Goal: Task Accomplishment & Management: Use online tool/utility

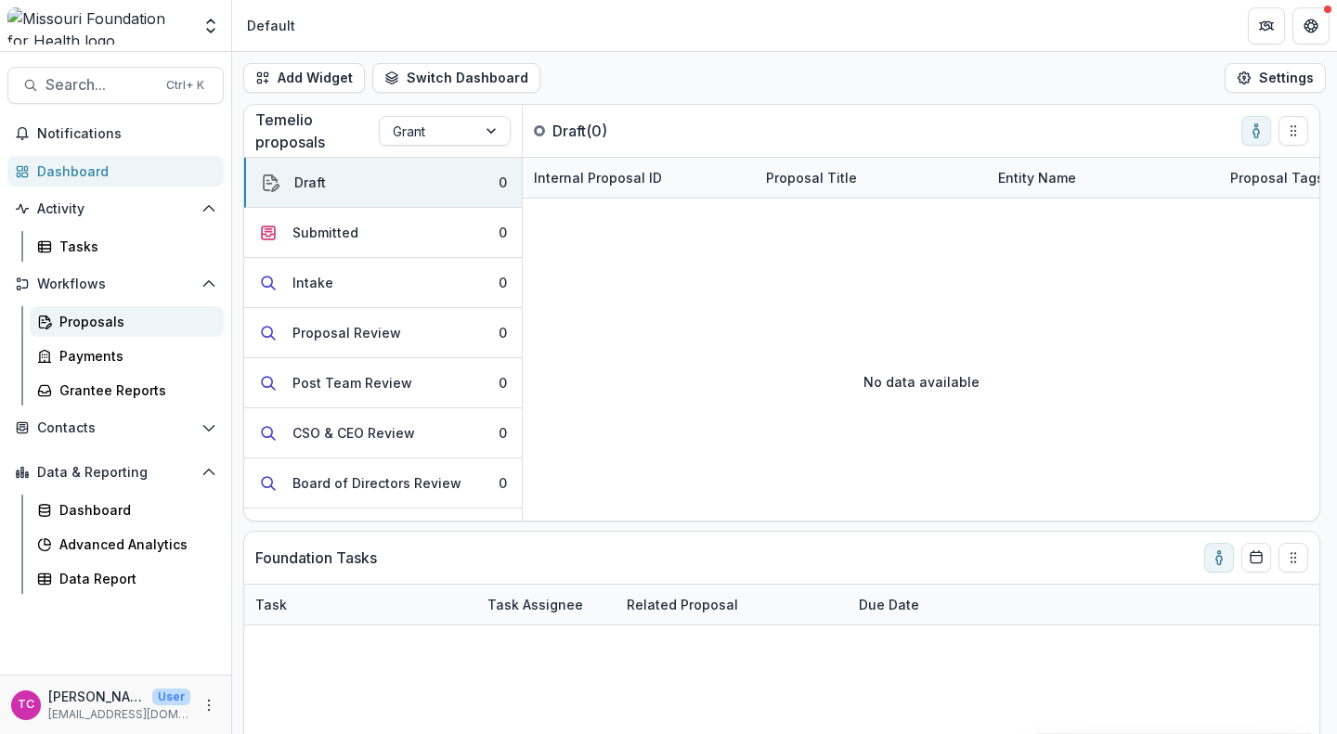
click at [122, 318] on div "Proposals" at bounding box center [133, 321] width 149 height 19
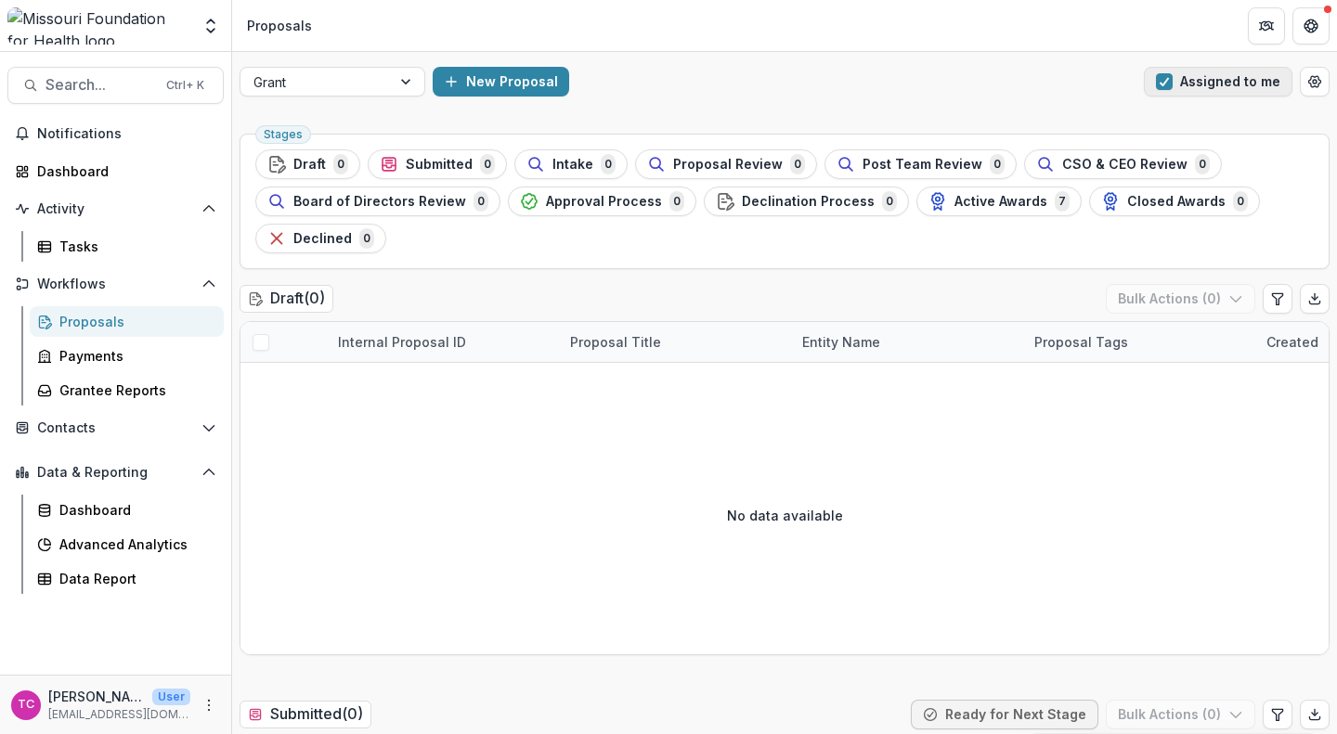
click at [1166, 77] on span "button" at bounding box center [1164, 81] width 17 height 17
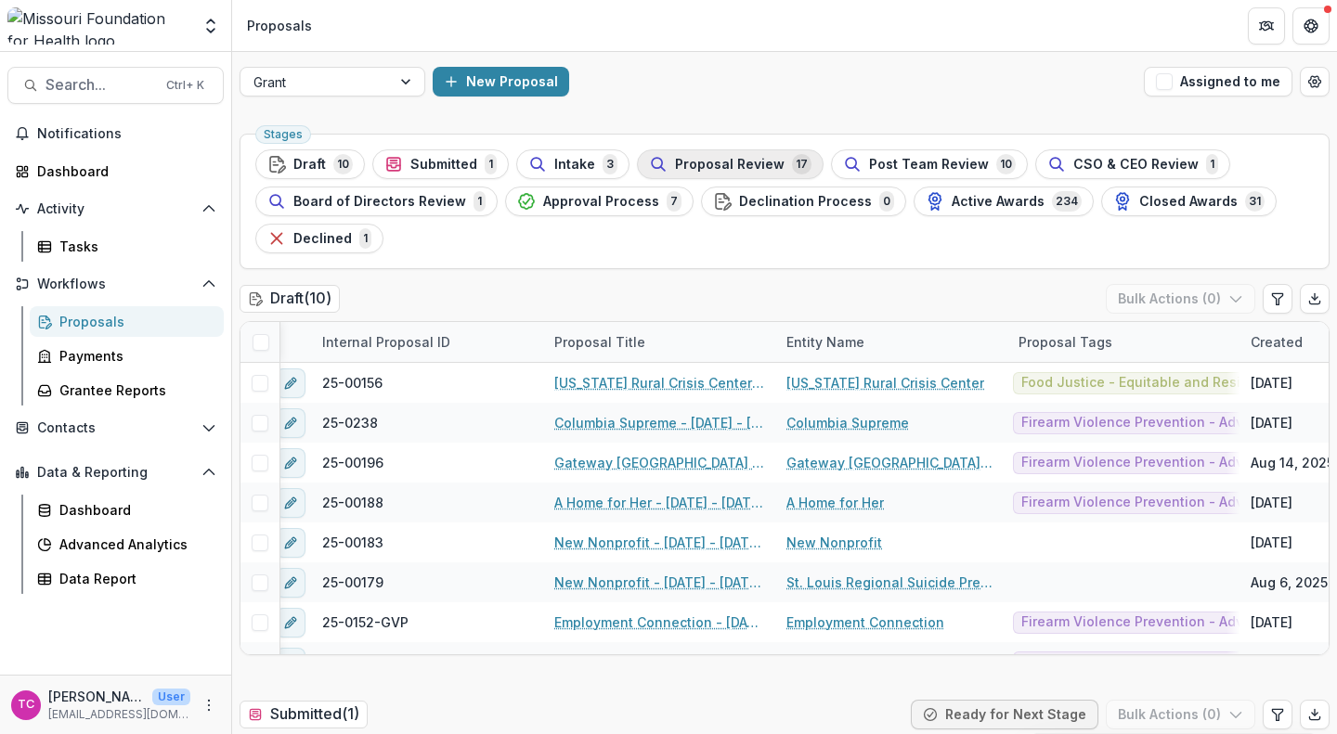
click at [675, 166] on span "Proposal Review" at bounding box center [730, 165] width 110 height 16
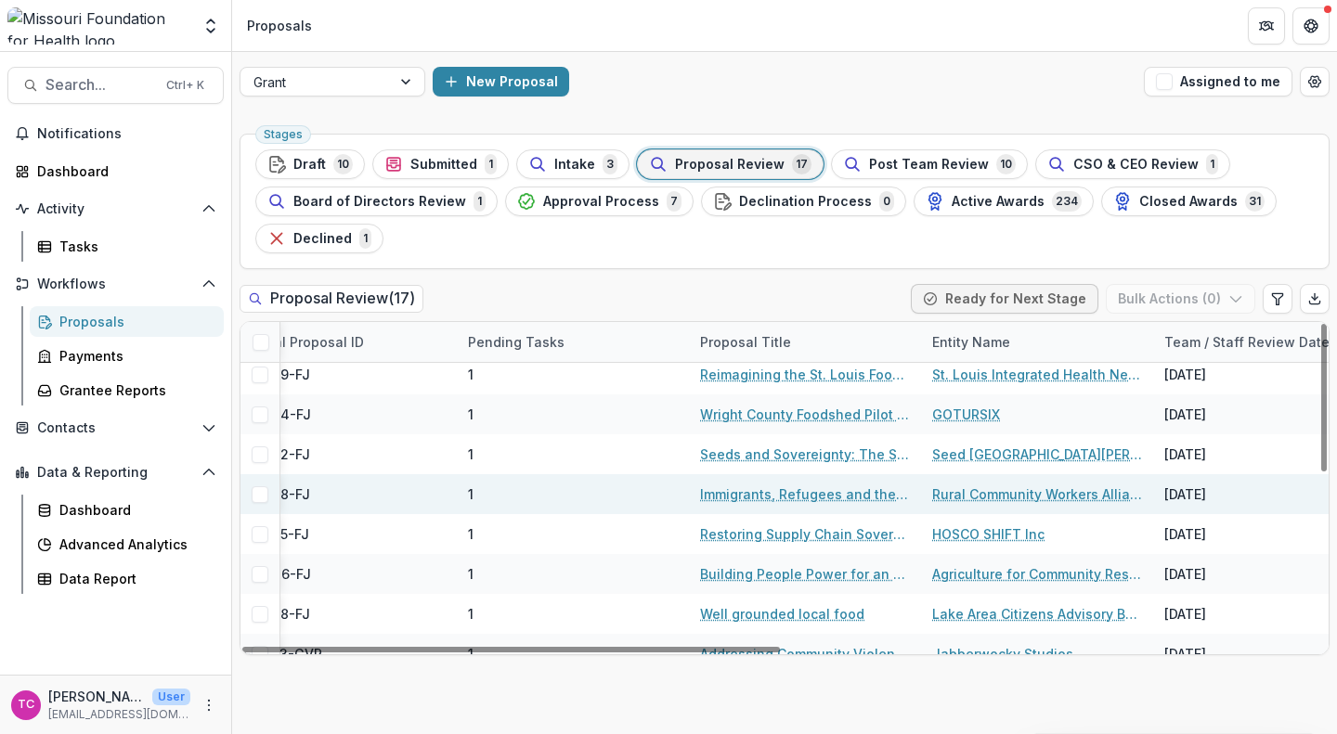
scroll to position [329, 334]
click at [762, 491] on link "Immigrants, Refugees and the Food Chain Supply in [GEOGRAPHIC_DATA]." at bounding box center [805, 493] width 210 height 19
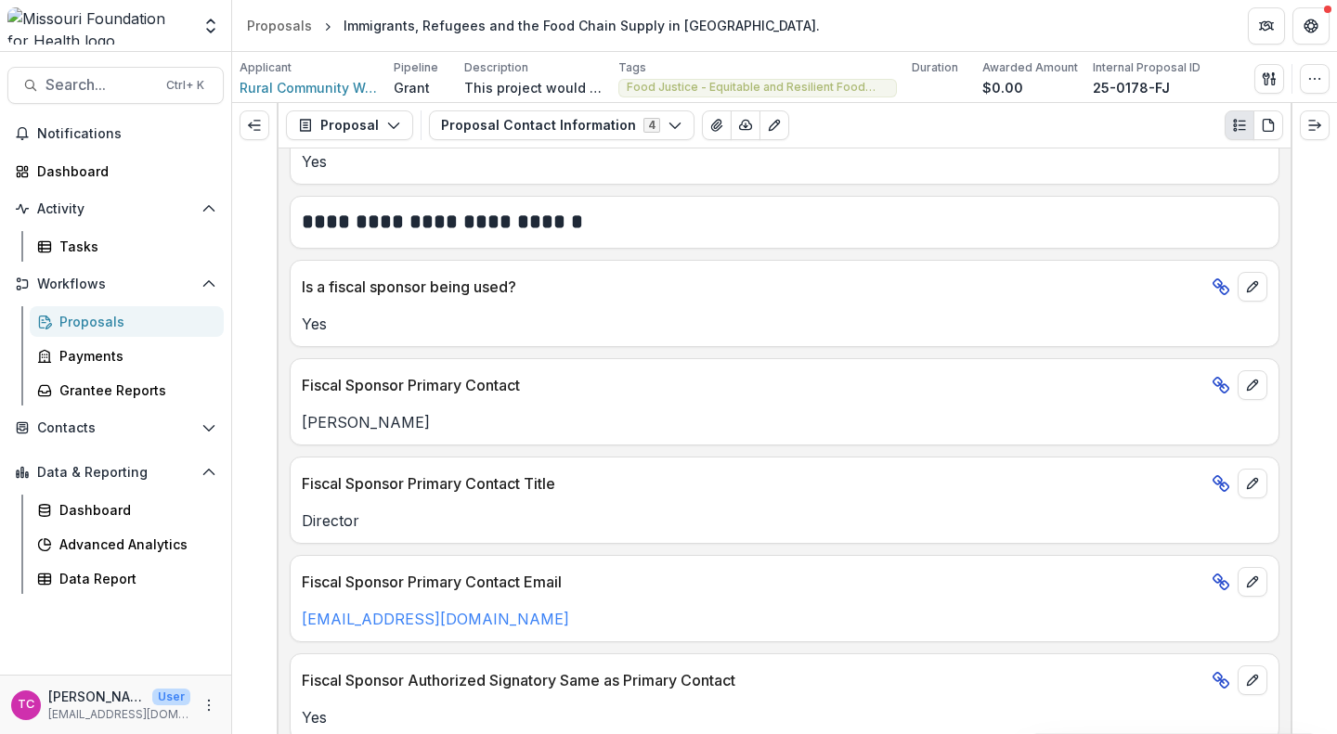
scroll to position [1185, 0]
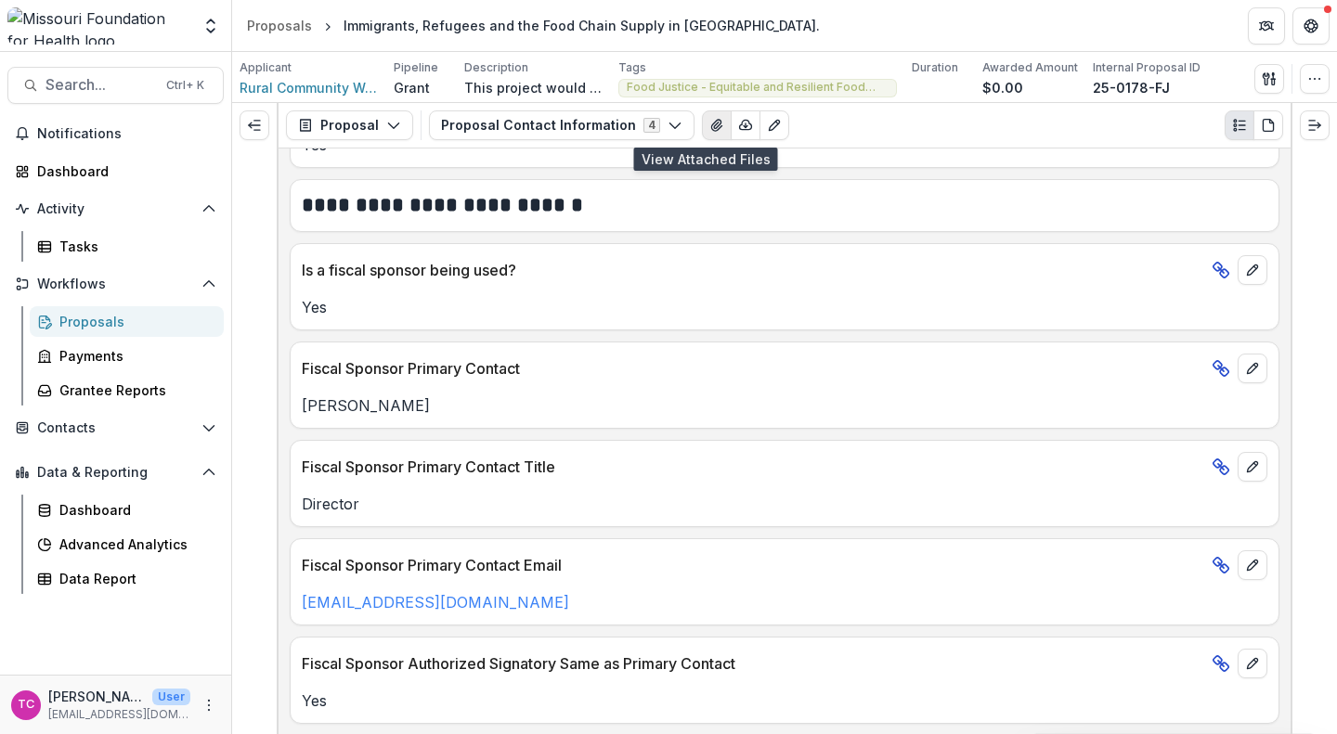
click at [702, 110] on button "View Attached Files" at bounding box center [717, 125] width 30 height 30
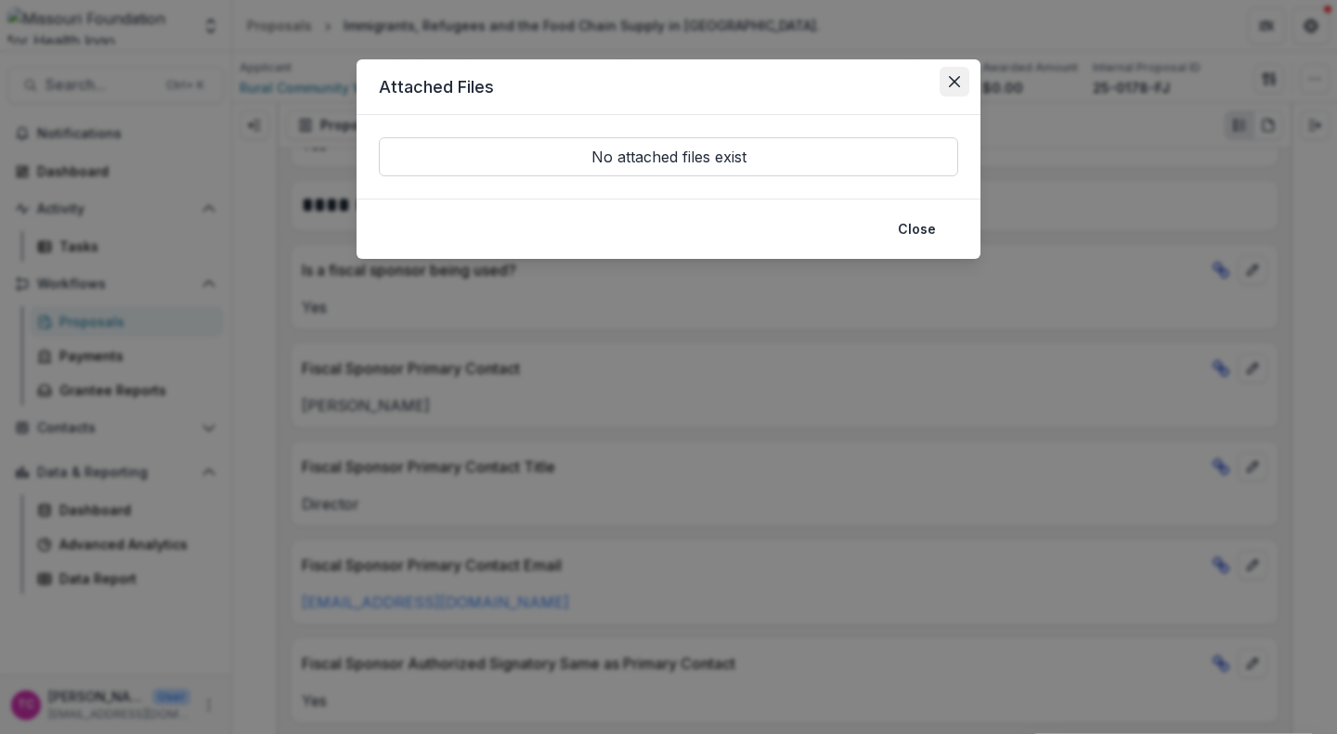
click at [952, 90] on button "Close" at bounding box center [954, 82] width 30 height 30
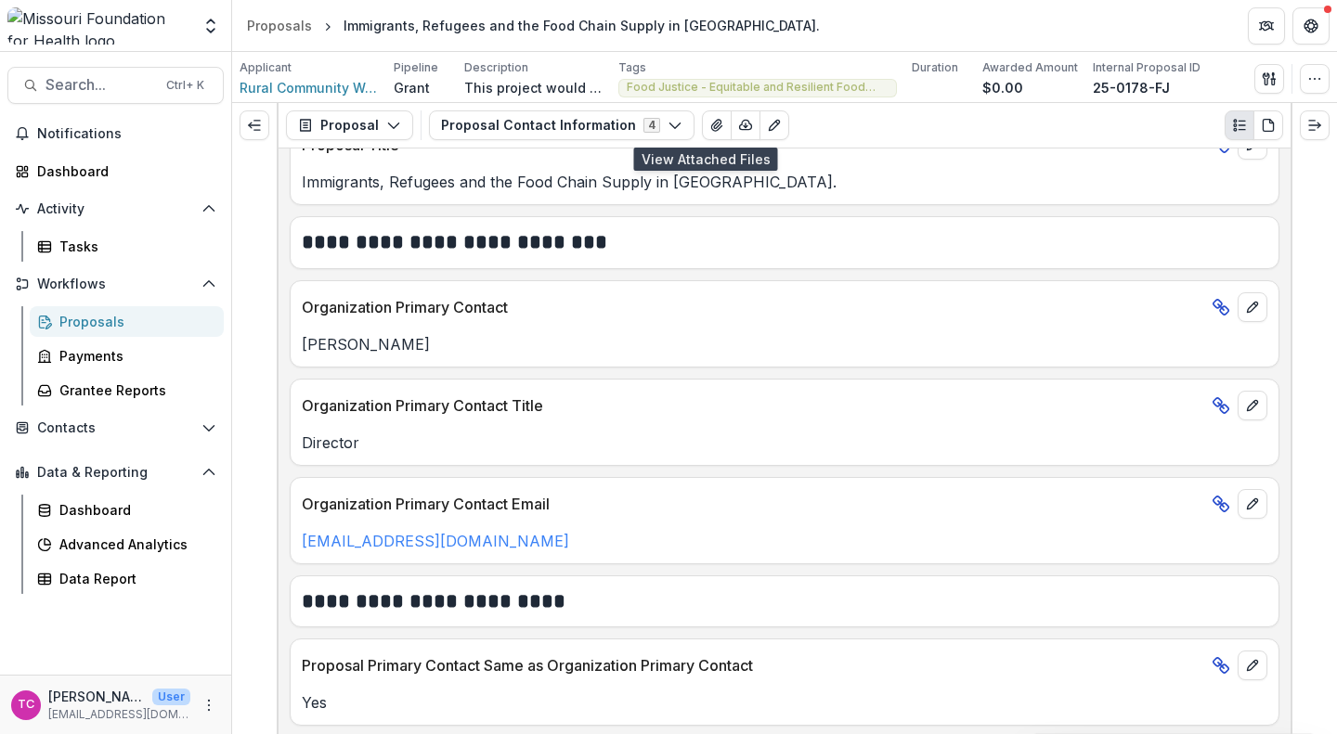
scroll to position [0, 0]
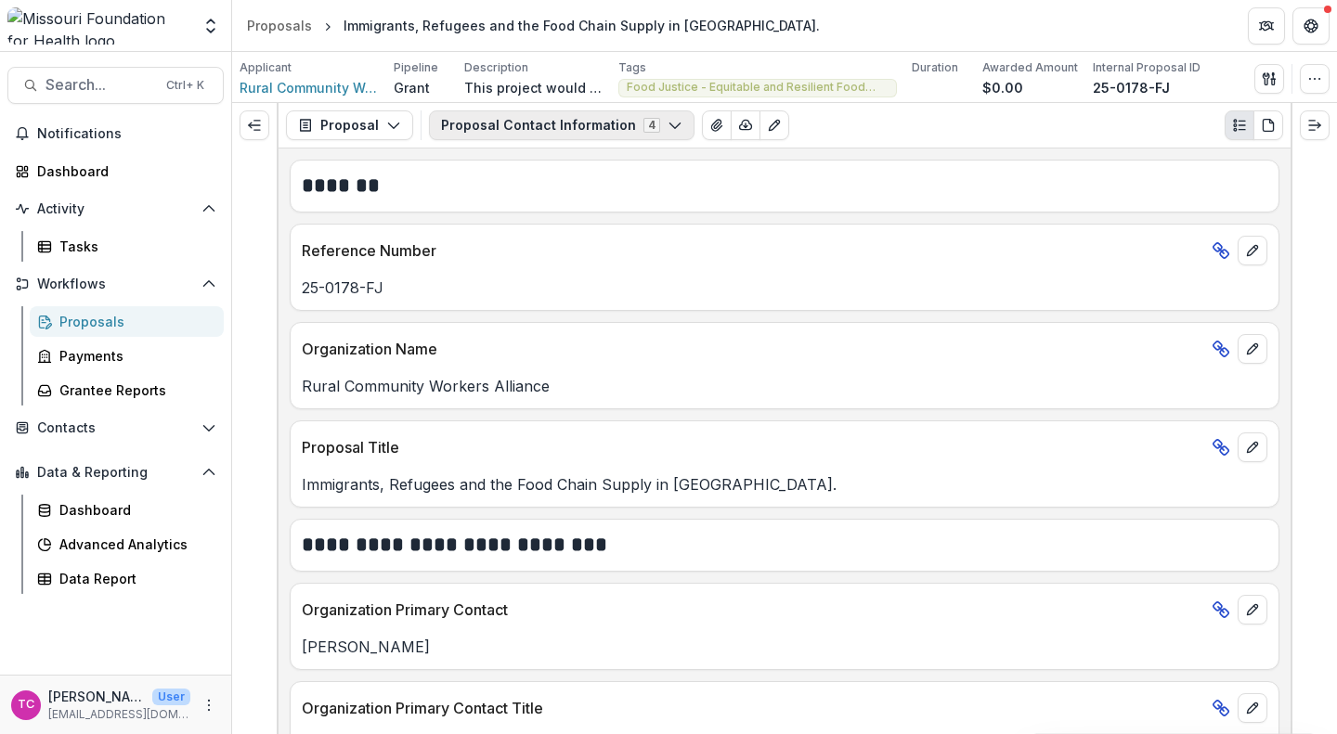
click at [524, 132] on button "Proposal Contact Information 4" at bounding box center [561, 125] width 265 height 30
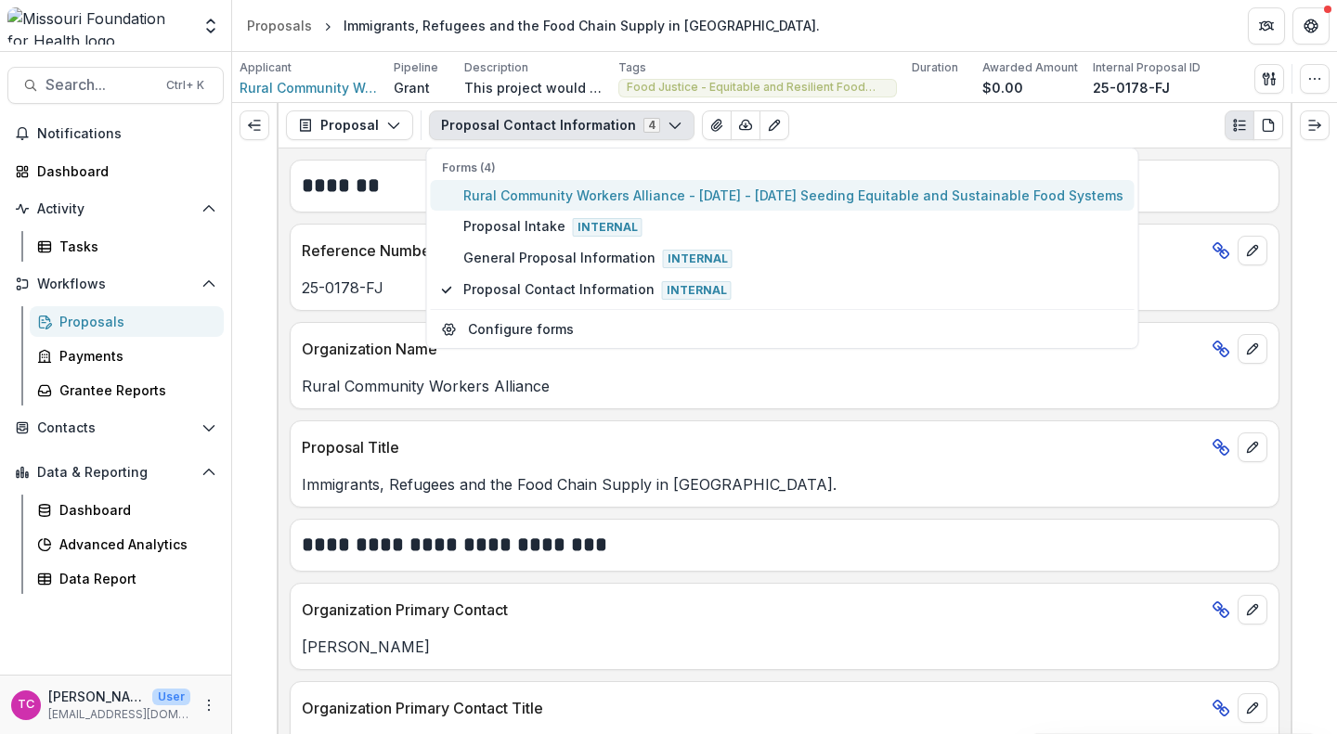
click at [525, 198] on span "Rural Community Workers Alliance - [DATE] - [DATE] Seeding Equitable and Sustai…" at bounding box center [793, 195] width 660 height 19
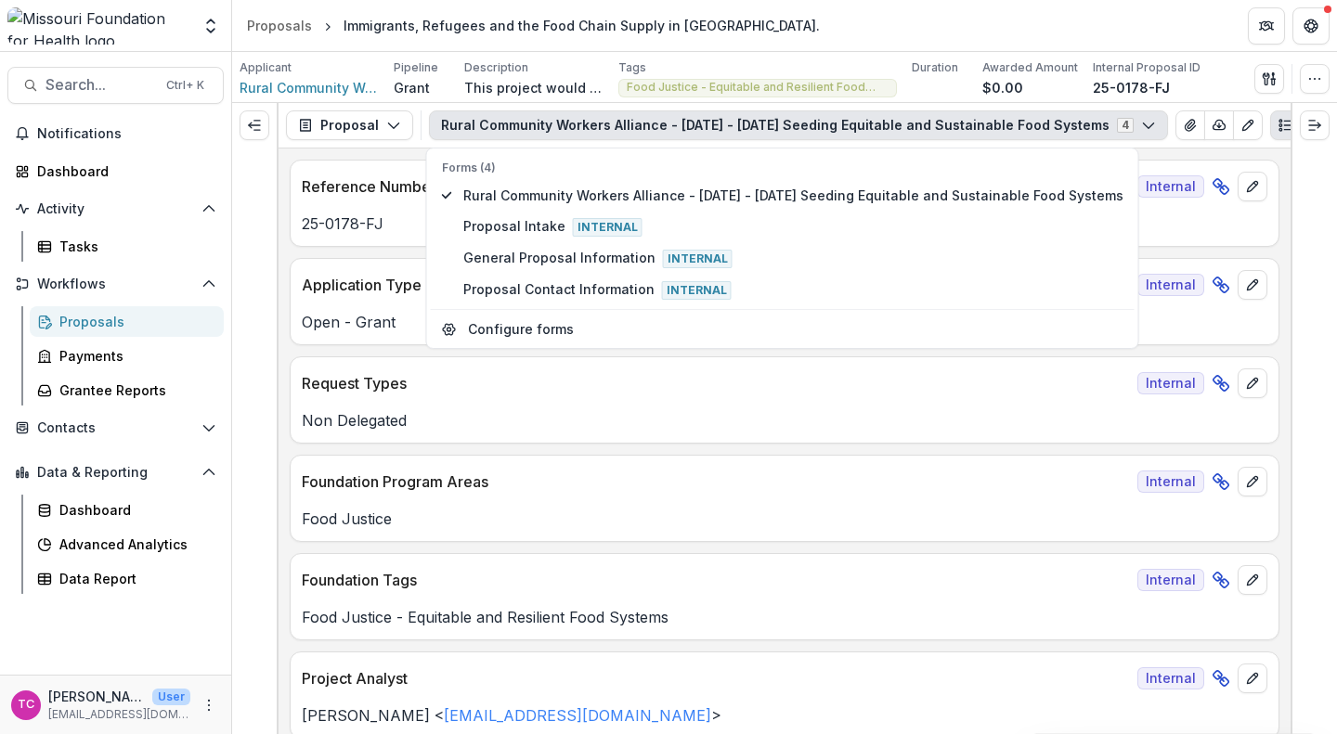
click at [537, 379] on p "Request Types" at bounding box center [716, 383] width 828 height 22
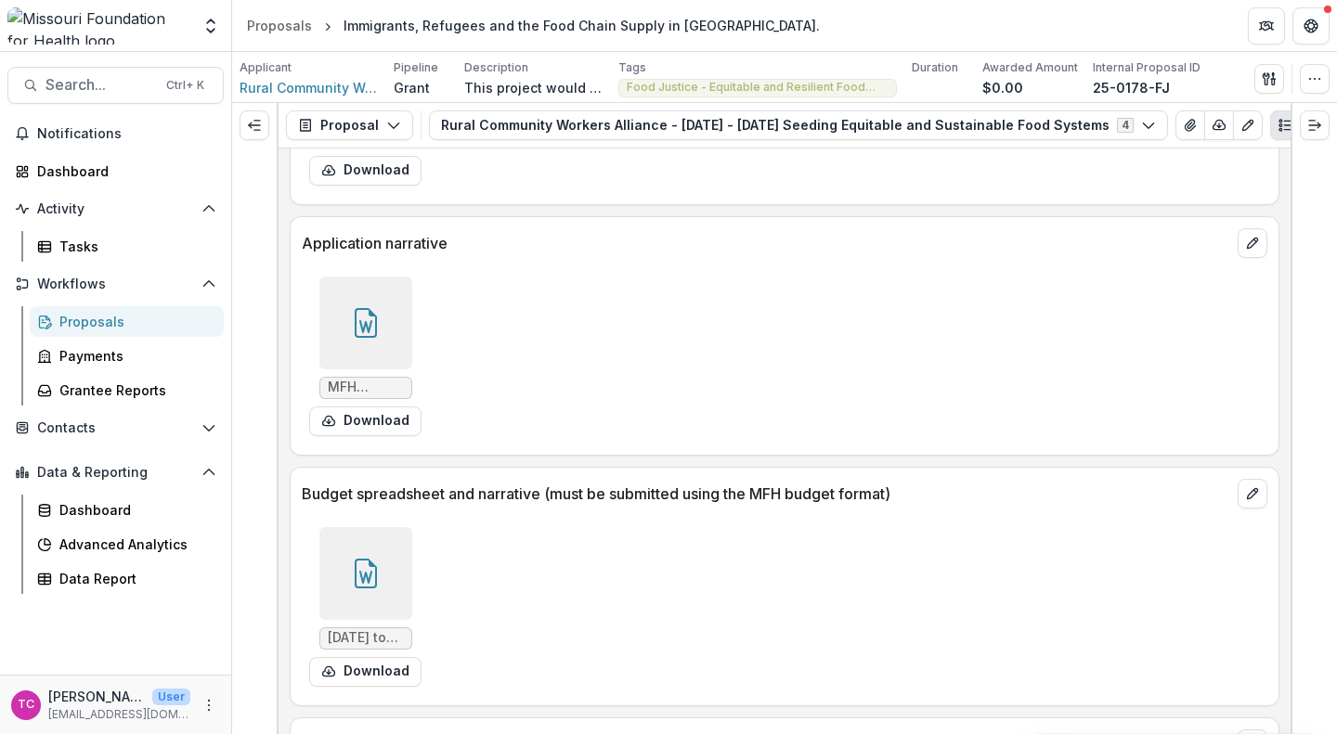
scroll to position [8489, 0]
click at [392, 434] on button "Download" at bounding box center [365, 420] width 112 height 30
click at [261, 31] on div "Proposals" at bounding box center [279, 25] width 65 height 19
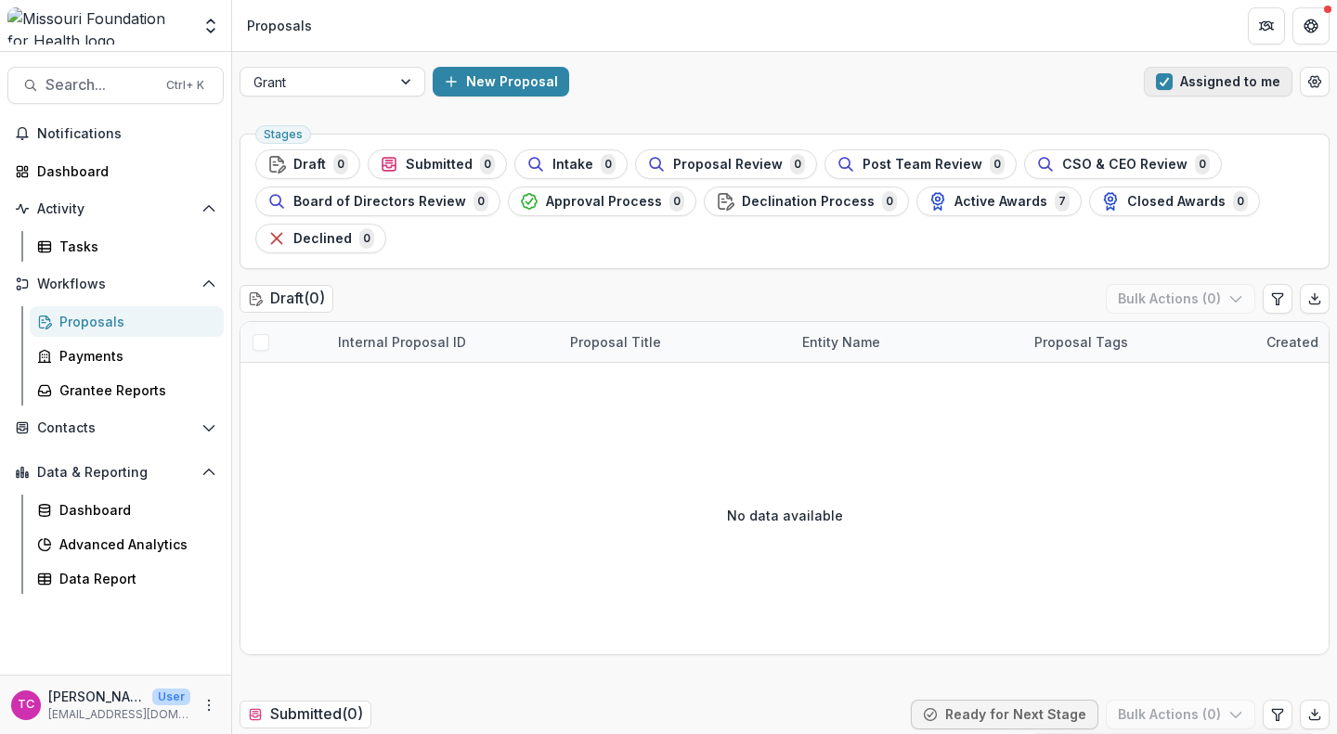
click at [1169, 92] on button "Assigned to me" at bounding box center [1218, 82] width 149 height 30
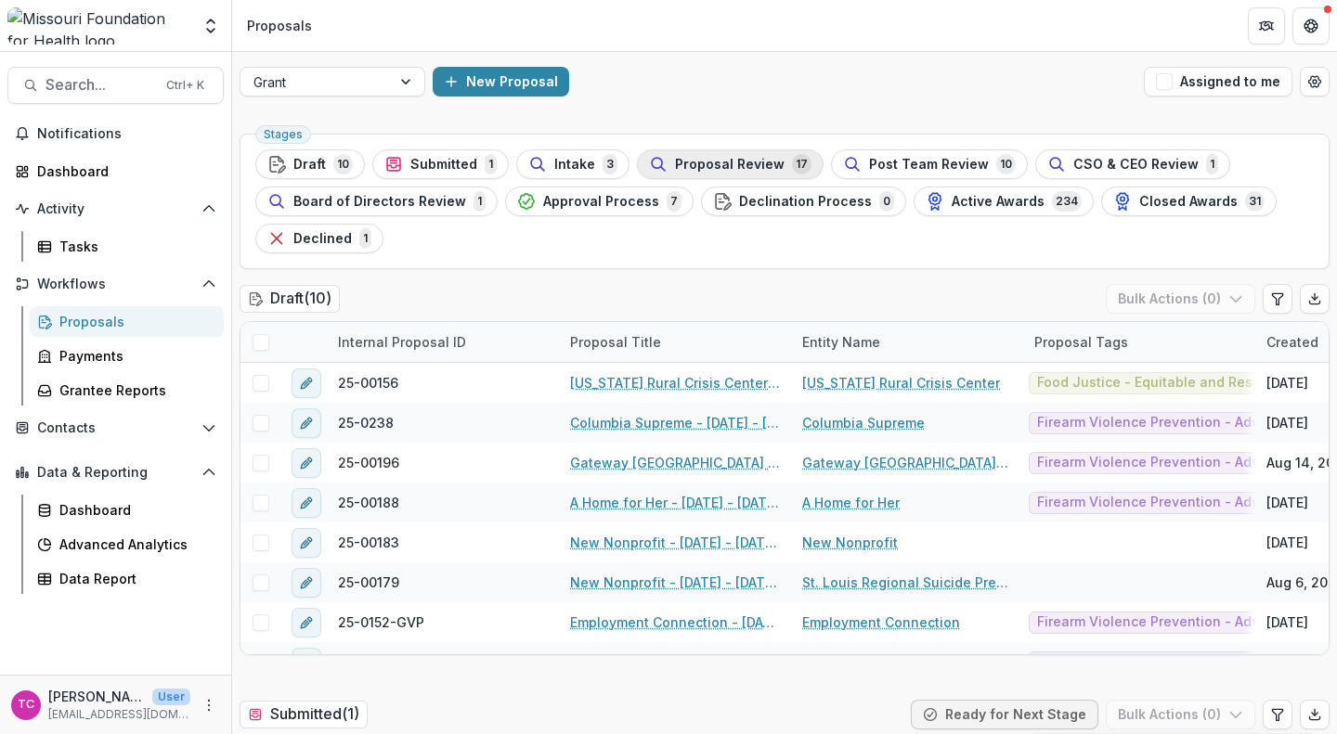
click at [717, 154] on div "Proposal Review 17" at bounding box center [730, 164] width 162 height 20
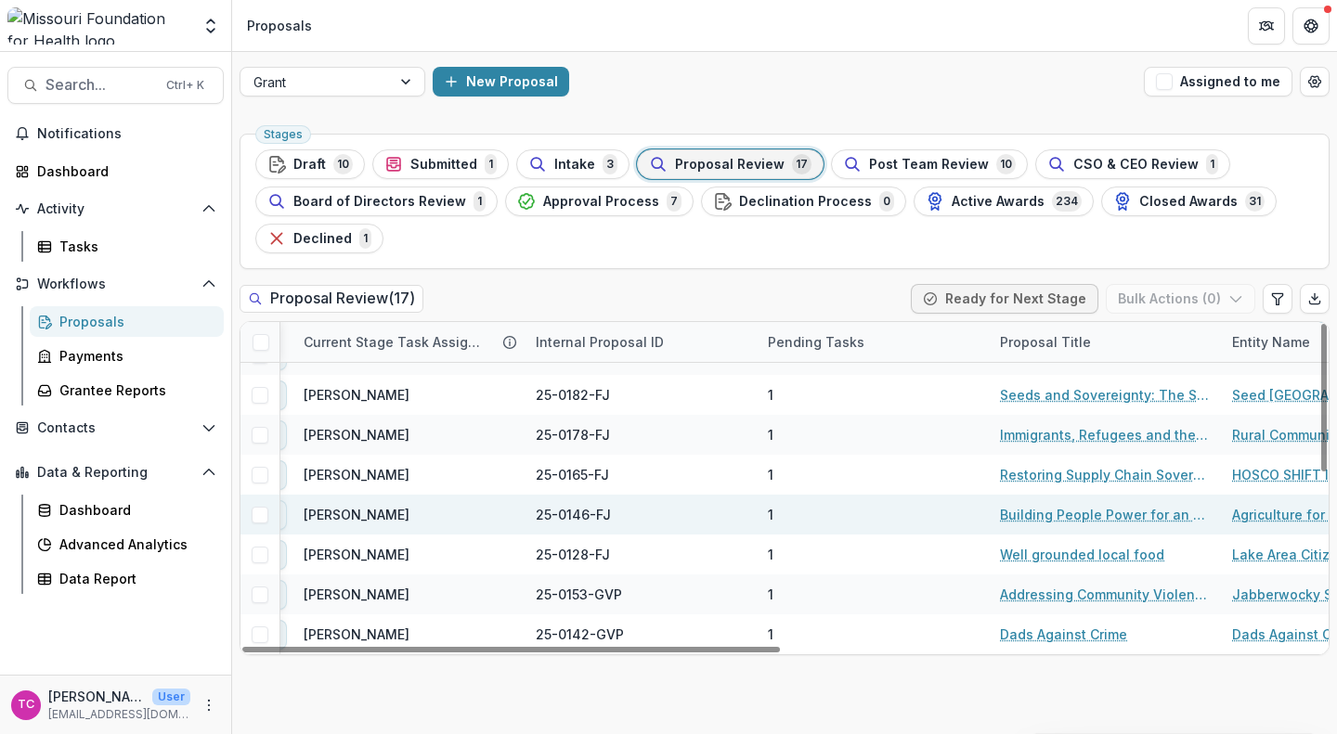
scroll to position [387, 33]
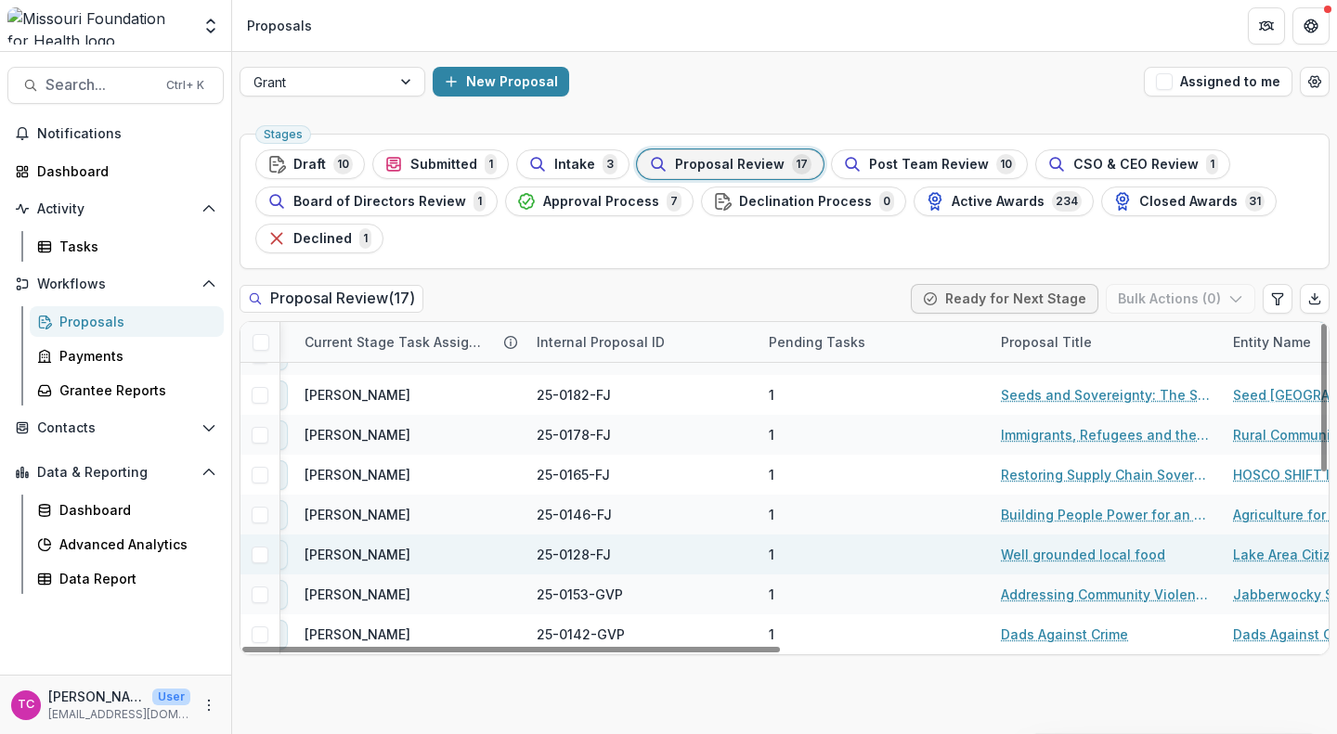
click at [1024, 548] on link "Well grounded local food" at bounding box center [1083, 554] width 164 height 19
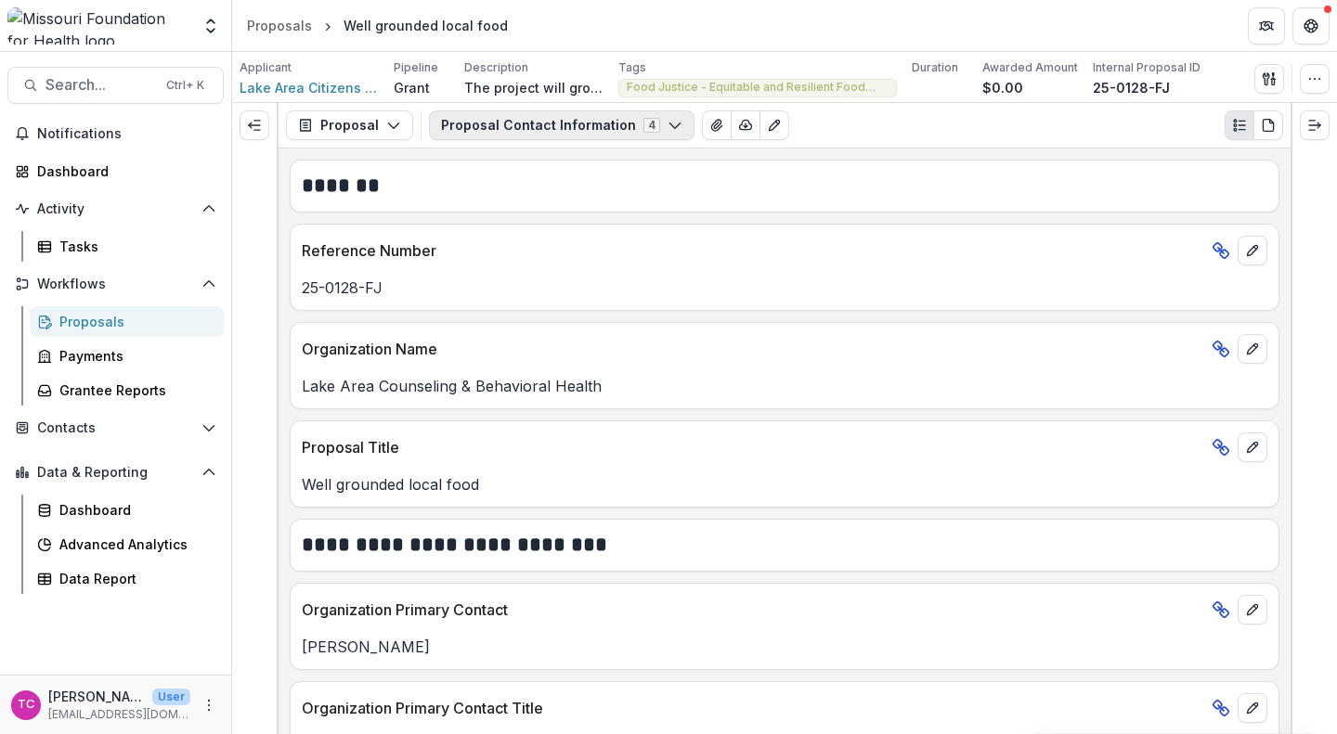
click at [575, 117] on button "Proposal Contact Information 4" at bounding box center [561, 125] width 265 height 30
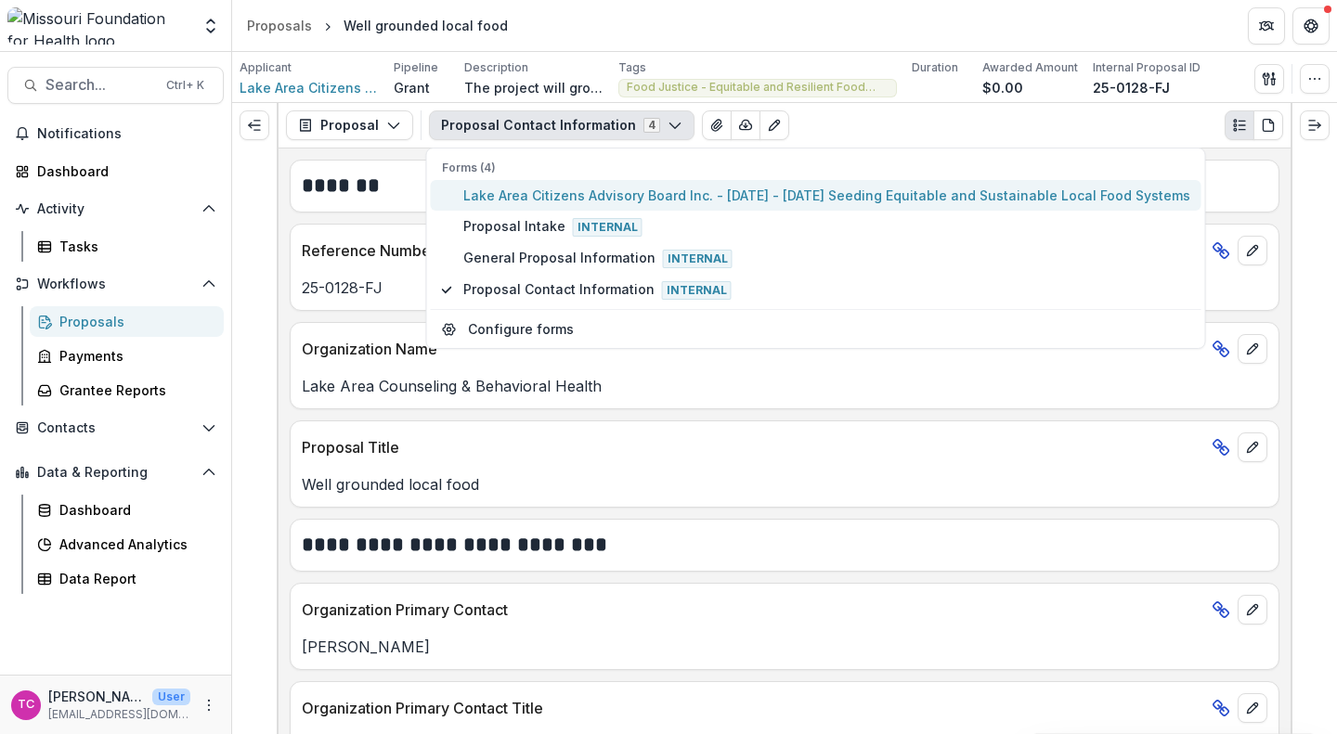
click at [527, 184] on button "Lake Area Citizens Advisory Board Inc. - [DATE] - [DATE] Seeding Equitable and …" at bounding box center [816, 195] width 771 height 31
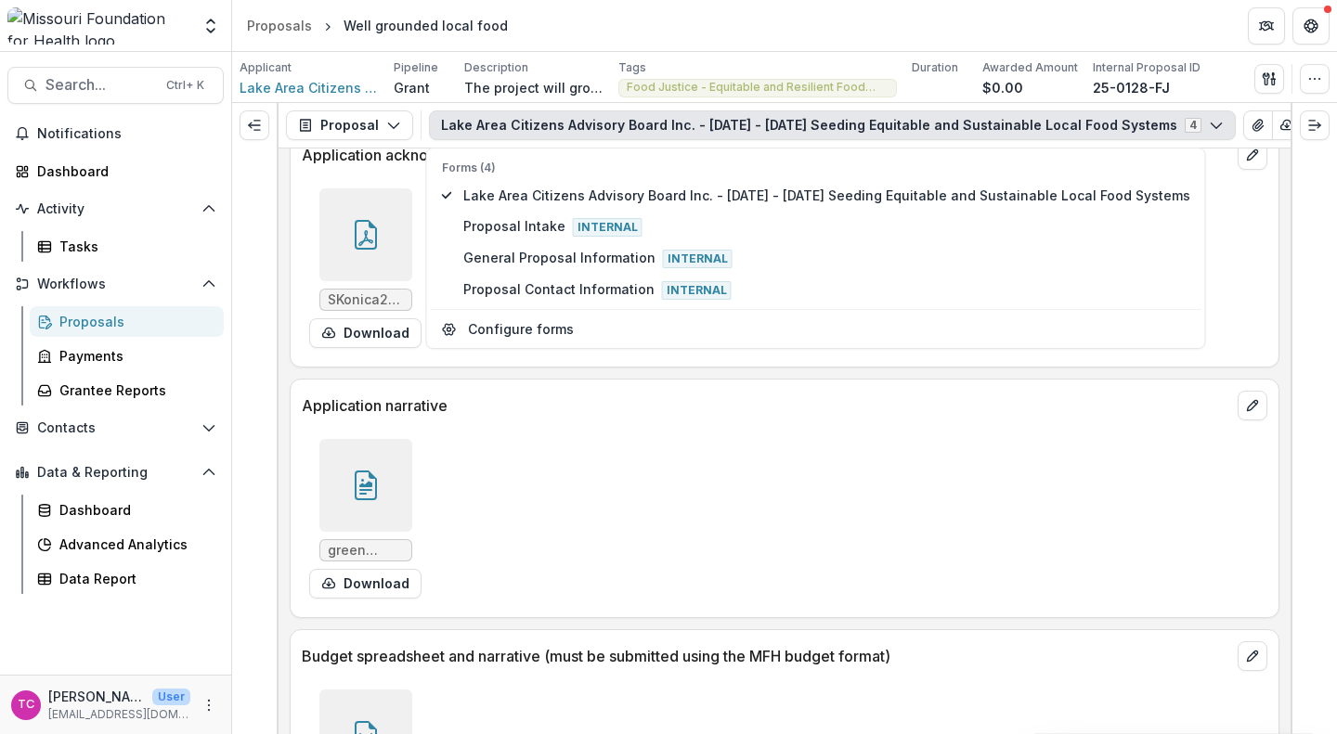
scroll to position [5885, 0]
click at [382, 499] on div at bounding box center [365, 484] width 93 height 93
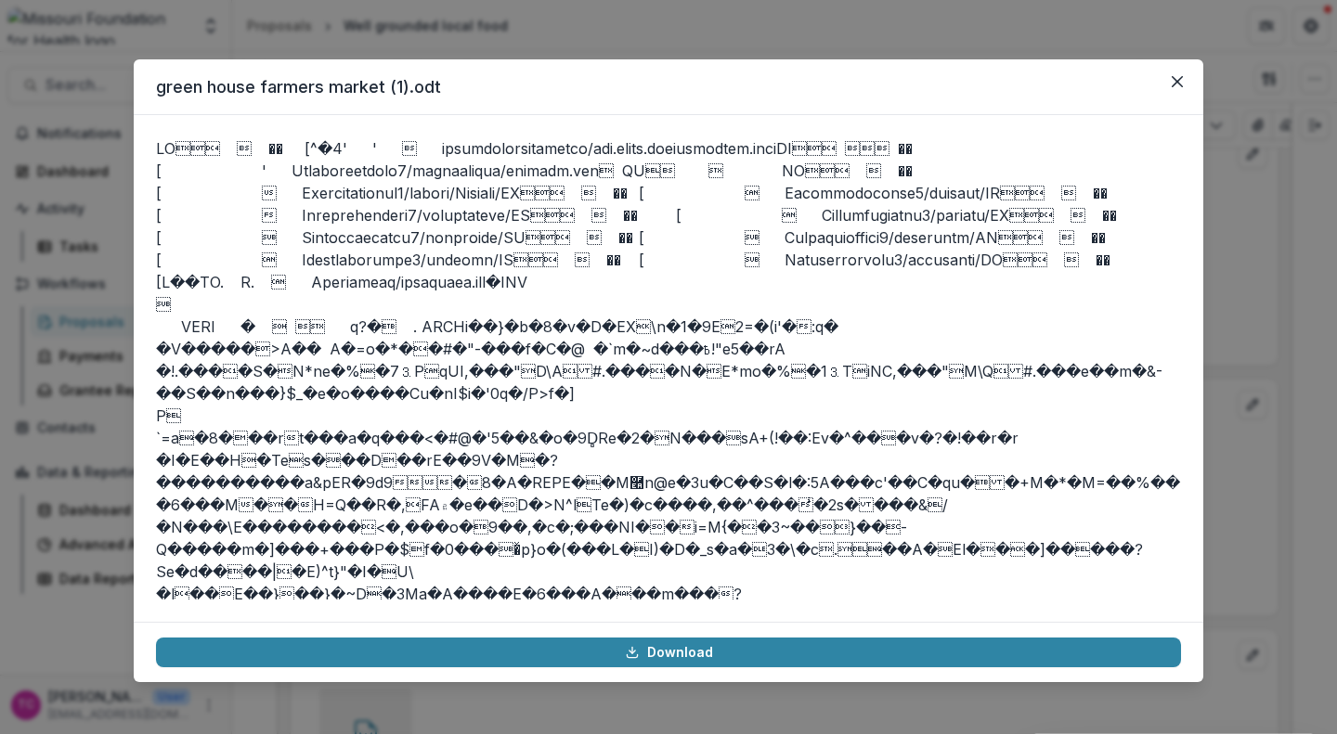
click at [1198, 160] on div at bounding box center [668, 368] width 1069 height 507
click at [1159, 82] on header "green house farmers market (1).odt" at bounding box center [668, 87] width 1069 height 56
click at [1177, 79] on icon "Close" at bounding box center [1177, 81] width 11 height 11
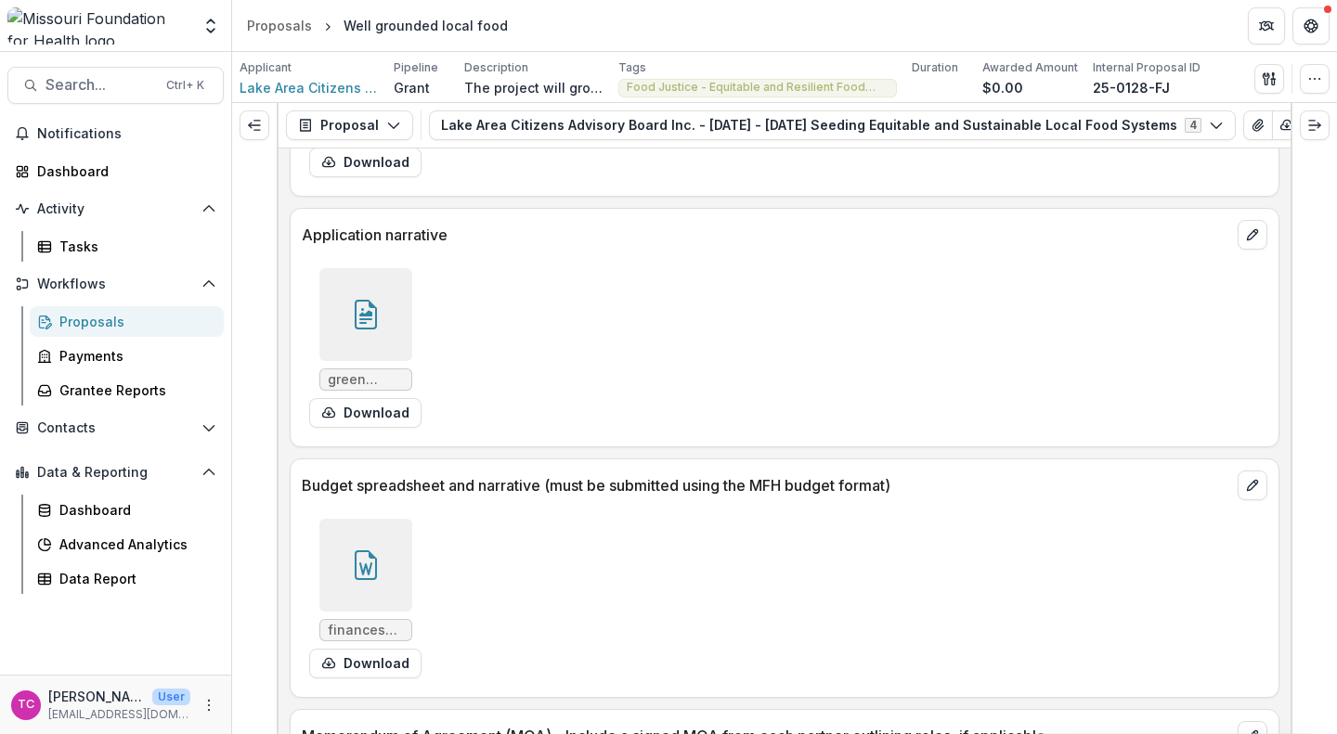
scroll to position [6062, 0]
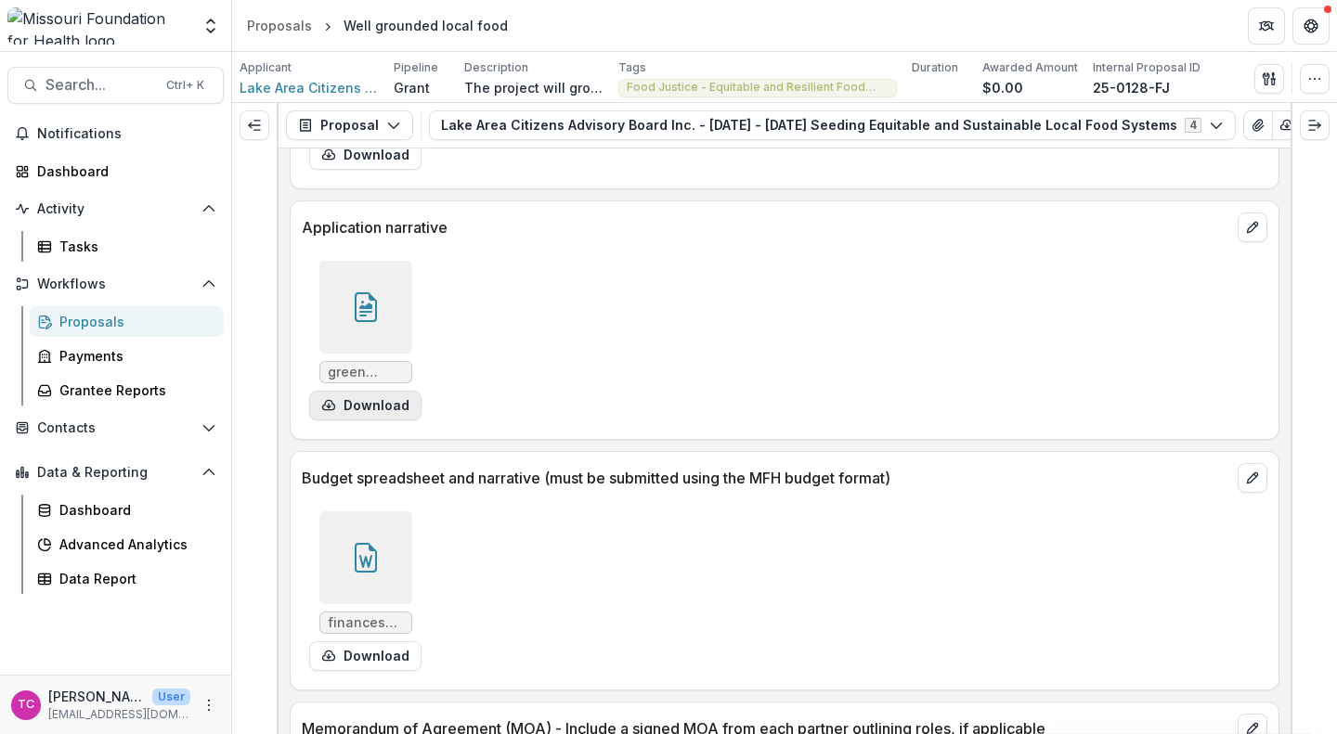
click at [382, 412] on button "Download" at bounding box center [365, 406] width 112 height 30
